Goal: Browse casually

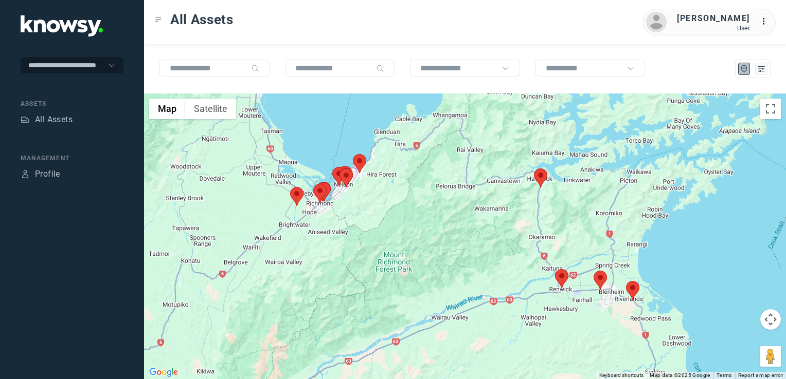
click at [543, 180] on img at bounding box center [540, 178] width 13 height 19
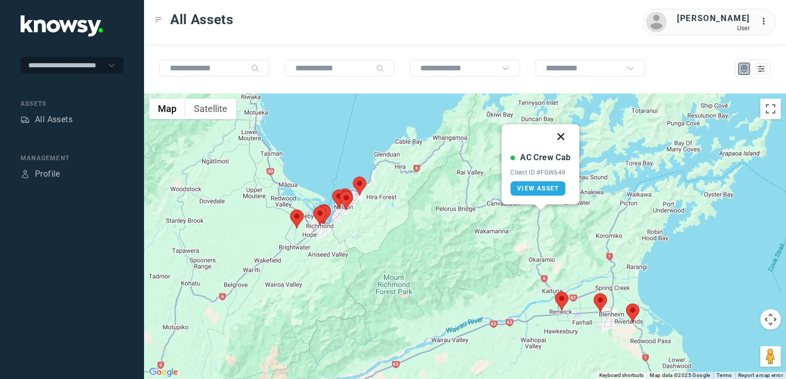
click at [564, 137] on button "Close" at bounding box center [561, 136] width 25 height 25
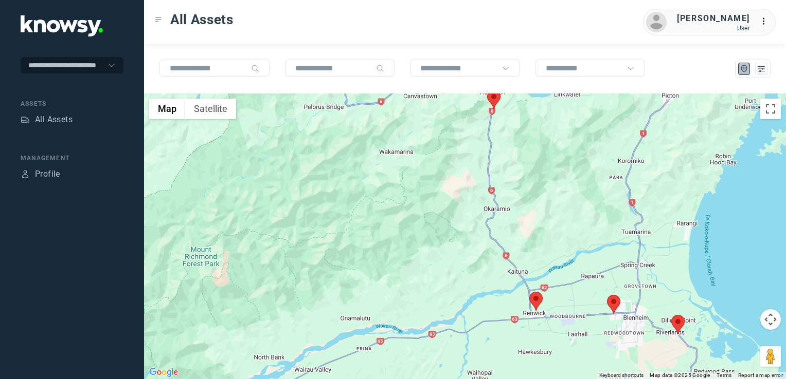
click at [533, 299] on img at bounding box center [535, 301] width 13 height 19
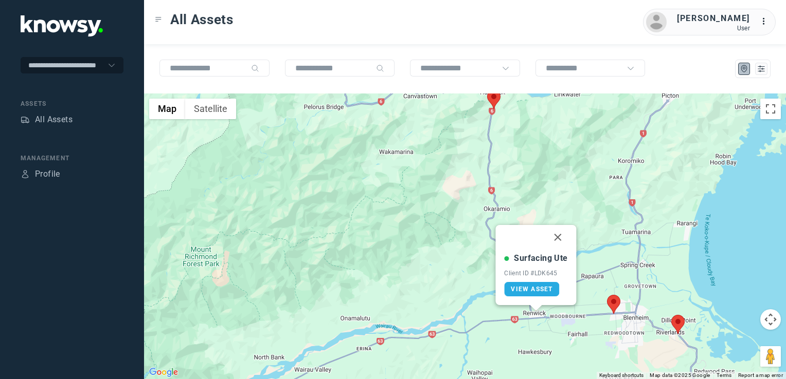
click at [617, 304] on img at bounding box center [613, 304] width 13 height 19
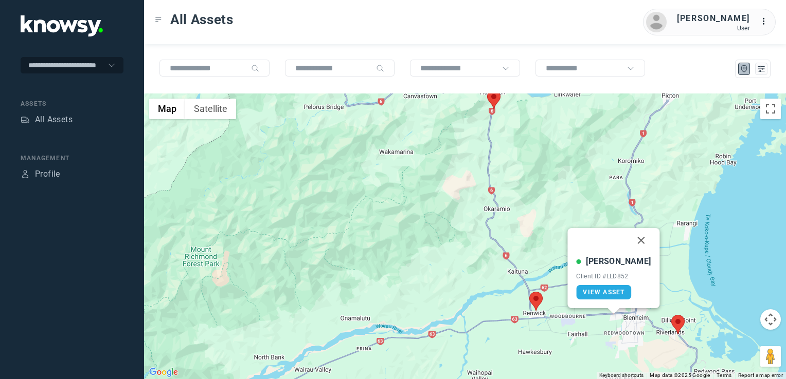
click at [678, 326] on img at bounding box center [677, 324] width 13 height 19
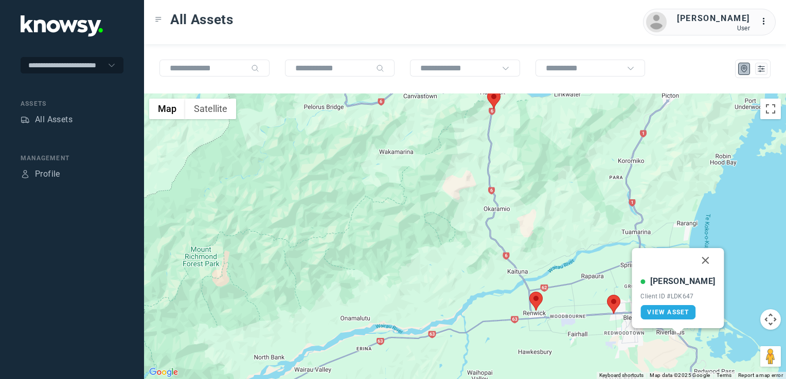
click at [695, 261] on button "Close" at bounding box center [705, 260] width 25 height 25
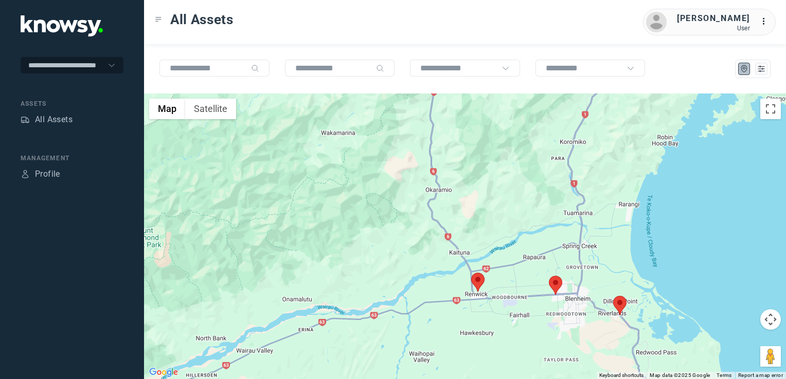
click at [473, 283] on img at bounding box center [477, 282] width 13 height 19
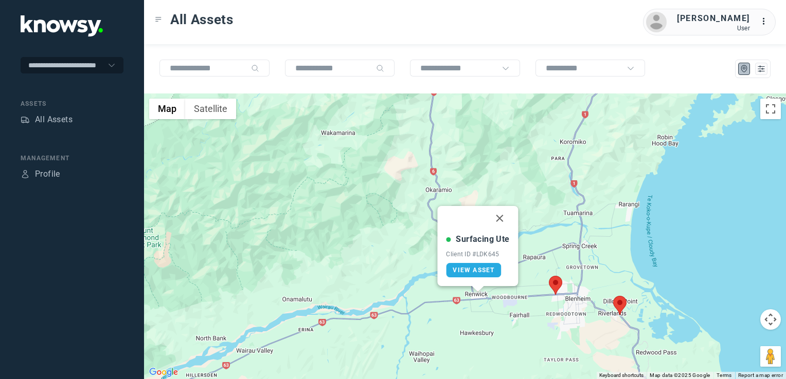
click at [552, 284] on img at bounding box center [555, 285] width 13 height 19
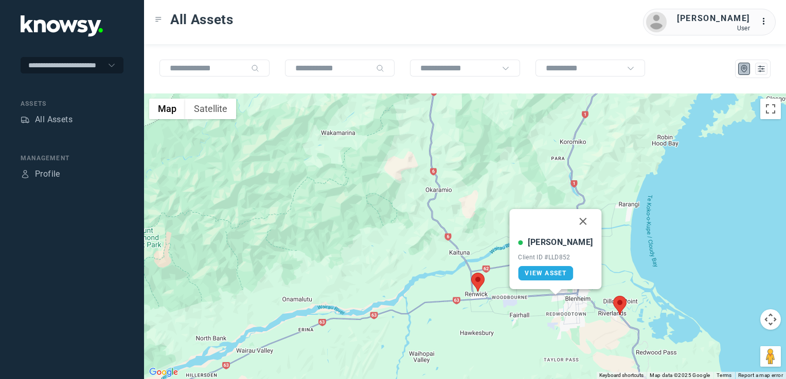
click at [614, 303] on img at bounding box center [619, 305] width 13 height 19
click at [615, 301] on img at bounding box center [619, 305] width 13 height 19
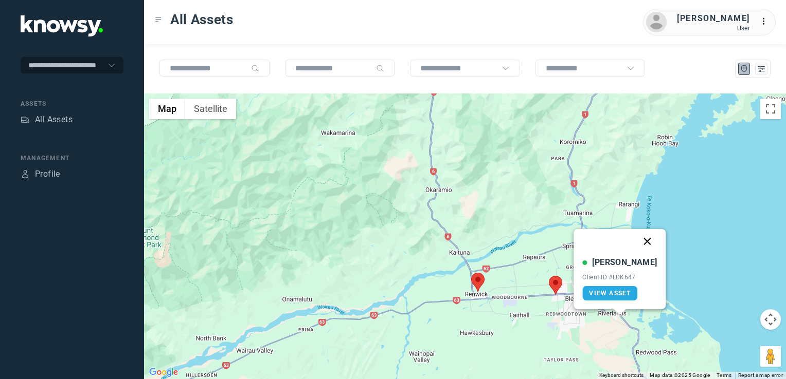
click at [638, 244] on button "Close" at bounding box center [647, 241] width 25 height 25
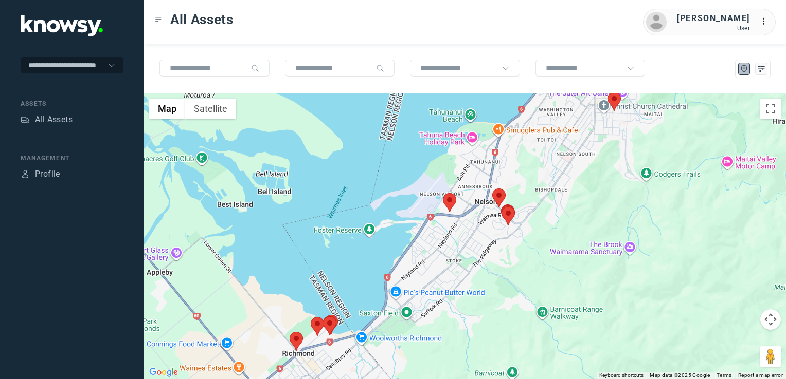
click at [494, 196] on img at bounding box center [498, 198] width 13 height 19
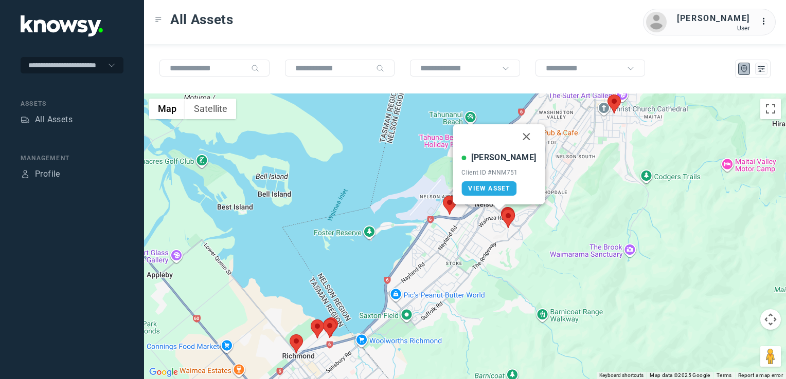
click at [507, 215] on img at bounding box center [507, 218] width 13 height 19
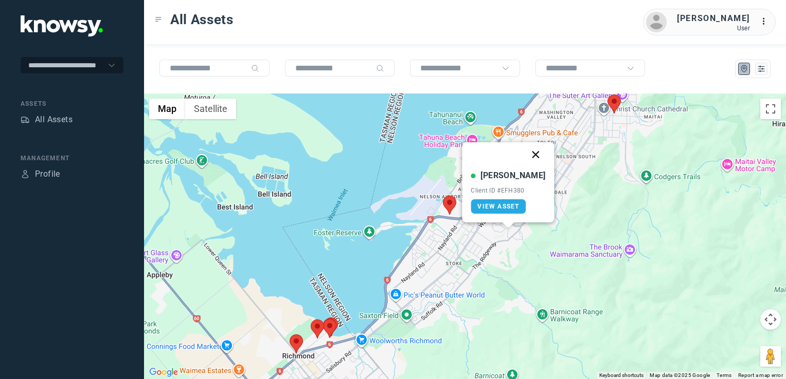
click at [526, 154] on button "Close" at bounding box center [535, 154] width 25 height 25
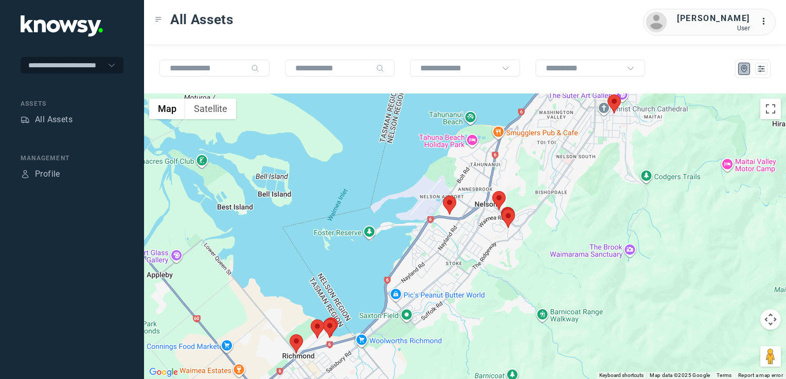
click at [449, 204] on img at bounding box center [449, 205] width 13 height 19
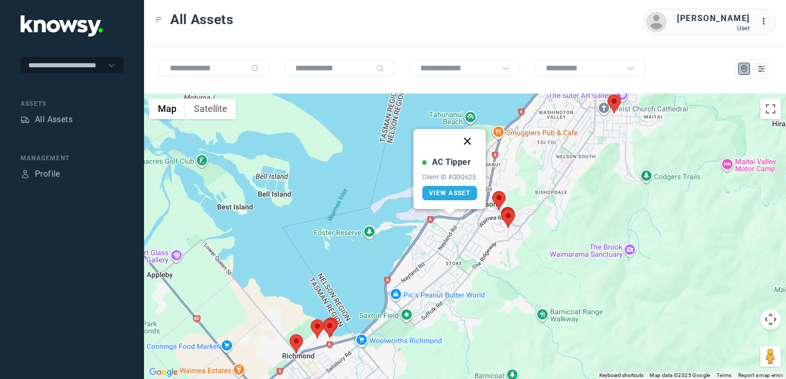
click at [470, 141] on button "Close" at bounding box center [467, 141] width 25 height 25
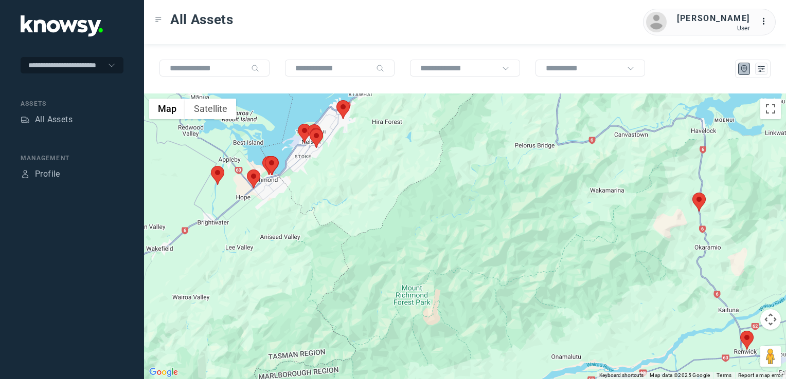
drag, startPoint x: 520, startPoint y: 248, endPoint x: 448, endPoint y: 240, distance: 72.5
click at [448, 240] on div at bounding box center [465, 237] width 642 height 286
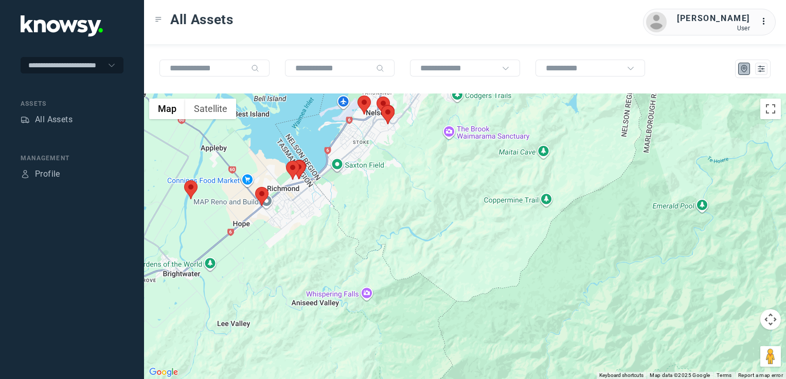
click at [259, 194] on img at bounding box center [261, 196] width 13 height 19
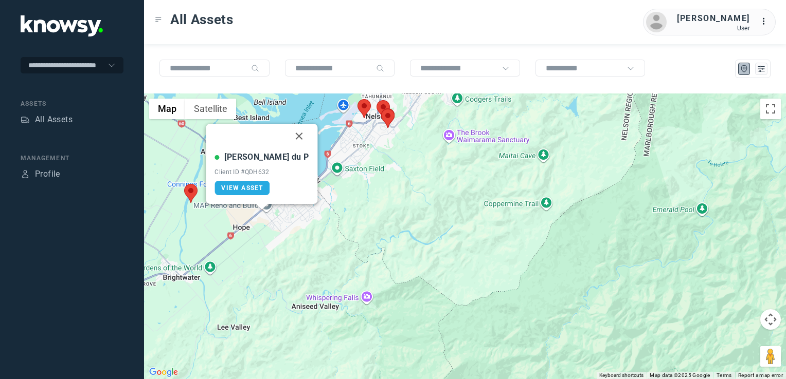
drag, startPoint x: 281, startPoint y: 137, endPoint x: 294, endPoint y: 135, distance: 12.9
click at [287, 137] on button "Close" at bounding box center [299, 136] width 25 height 25
